Goal: Go to known website: Access a specific website the user already knows

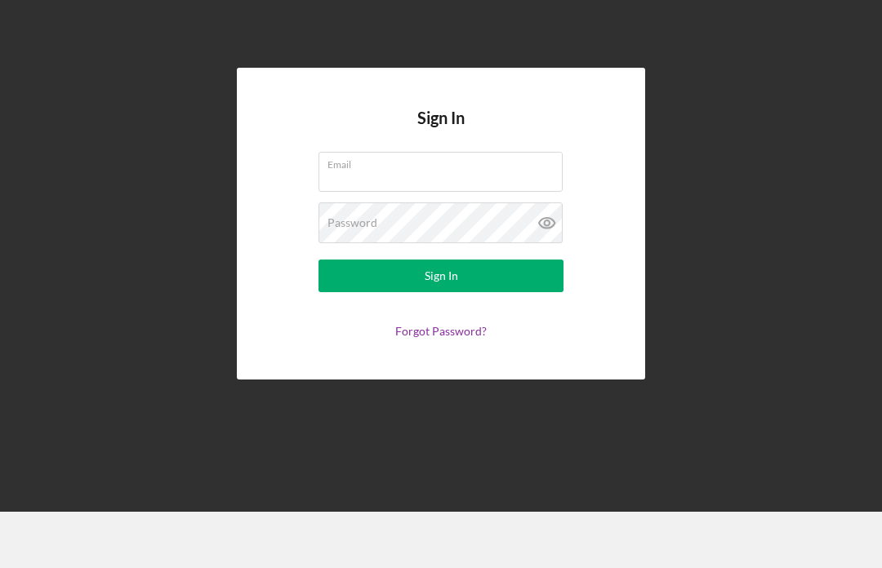
scroll to position [56, 0]
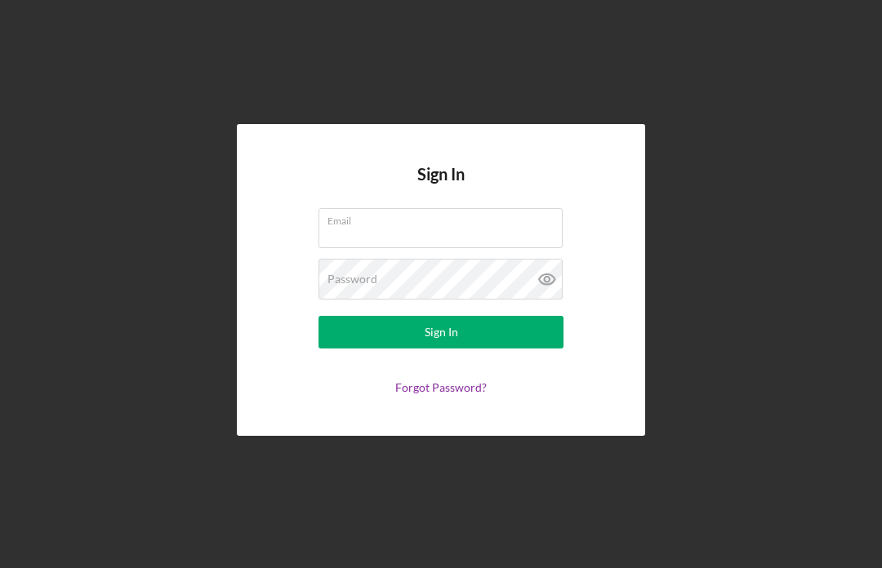
click at [489, 208] on input "Email" at bounding box center [440, 227] width 244 height 39
type input "[EMAIL_ADDRESS][DOMAIN_NAME]"
click at [441, 316] on button "Sign In" at bounding box center [440, 332] width 245 height 33
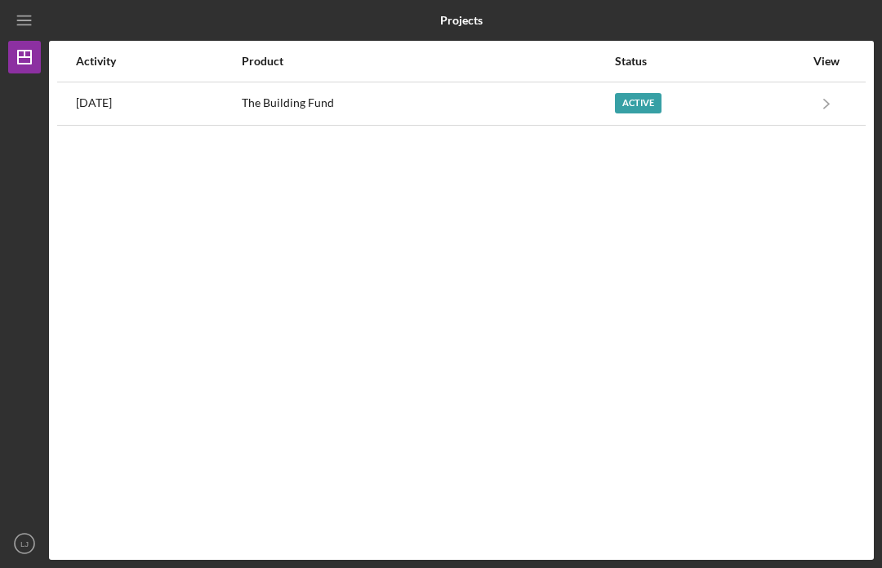
click at [500, 307] on div "Activity Product Status View [DATE] The Building Fund Active Icon/Navigate The …" at bounding box center [461, 300] width 825 height 519
